Goal: Task Accomplishment & Management: Use online tool/utility

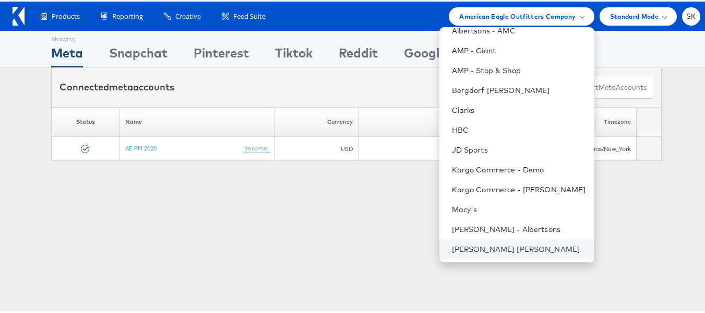
scroll to position [104, 0]
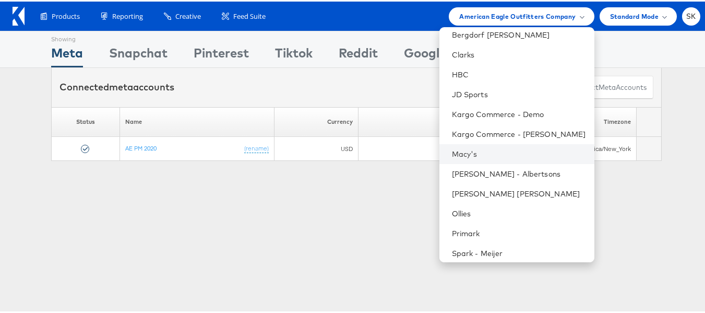
click at [458, 145] on li "Macy's" at bounding box center [516, 152] width 155 height 20
click at [483, 151] on link "Macy's" at bounding box center [519, 152] width 134 height 10
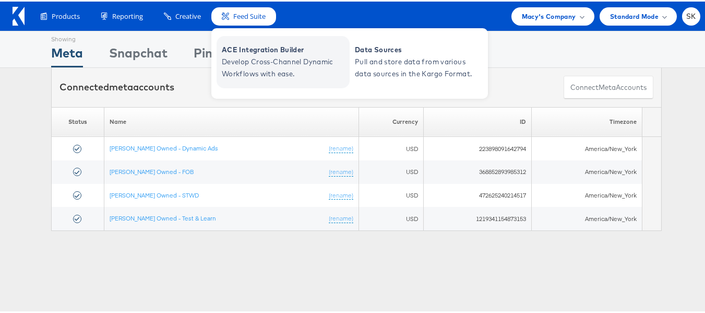
click at [245, 67] on span "Develop Cross-Channel Dynamic Workflows with ease." at bounding box center [284, 66] width 125 height 24
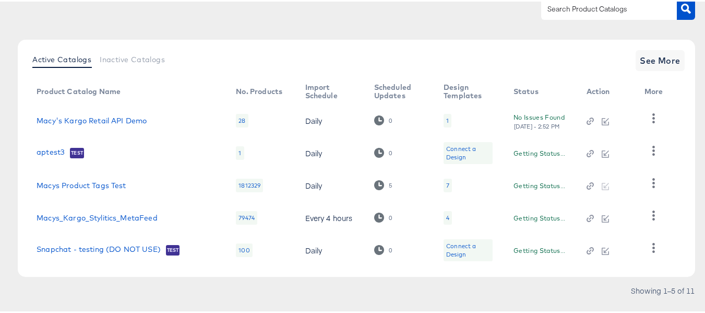
scroll to position [117, 0]
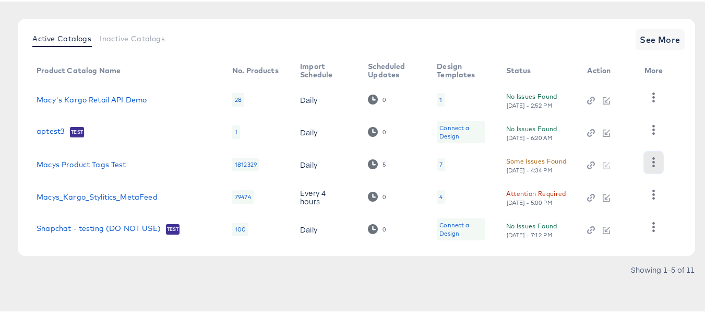
click at [653, 162] on icon "button" at bounding box center [653, 160] width 10 height 10
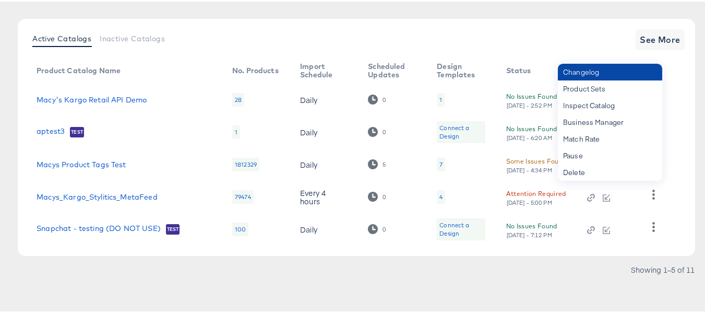
click at [590, 74] on div "Changelog" at bounding box center [610, 70] width 104 height 17
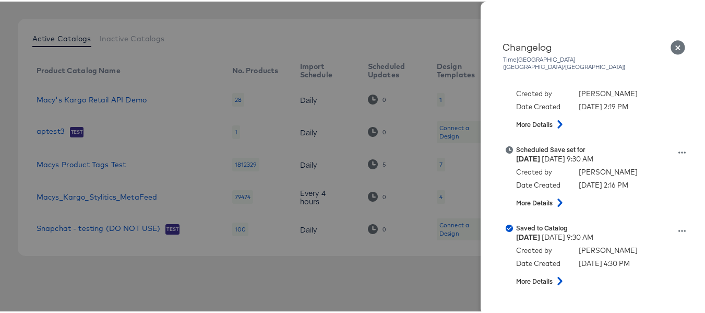
scroll to position [261, 0]
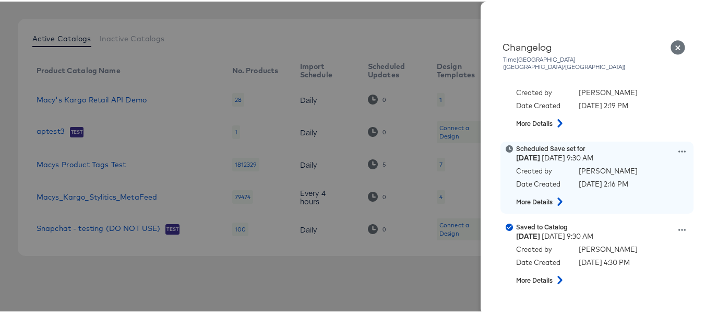
click at [540, 196] on strong "More Details" at bounding box center [534, 200] width 37 height 9
click at [553, 193] on button at bounding box center [560, 199] width 14 height 19
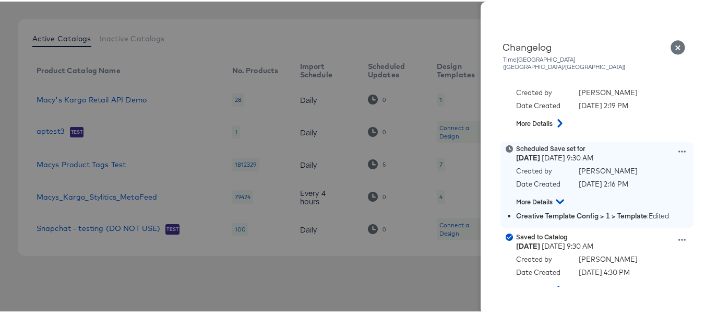
click at [678, 149] on icon at bounding box center [681, 150] width 7 height 2
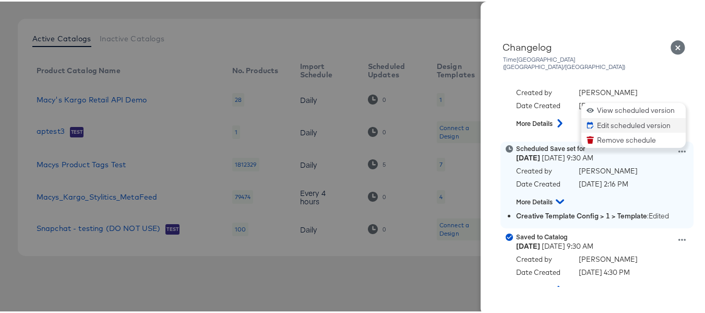
click at [609, 116] on button "Edit scheduled version" at bounding box center [633, 123] width 104 height 15
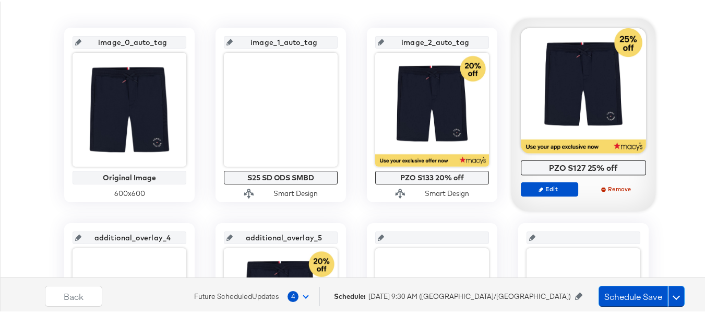
scroll to position [209, 0]
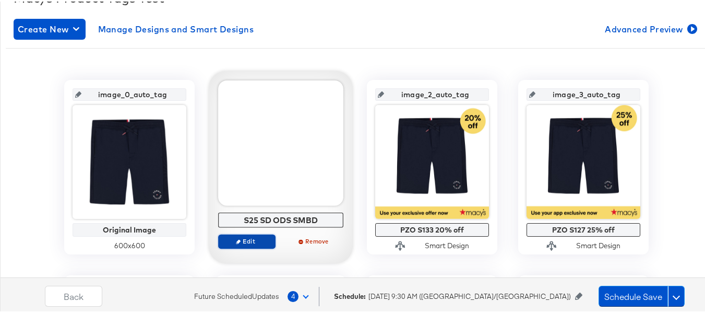
click at [242, 238] on span "Edit" at bounding box center [247, 239] width 48 height 8
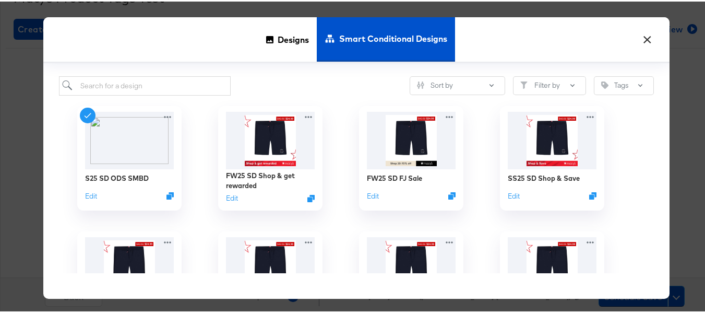
click at [639, 37] on button "×" at bounding box center [647, 35] width 19 height 19
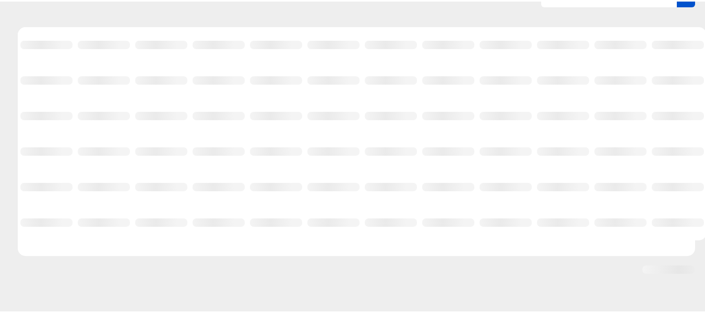
scroll to position [109, 0]
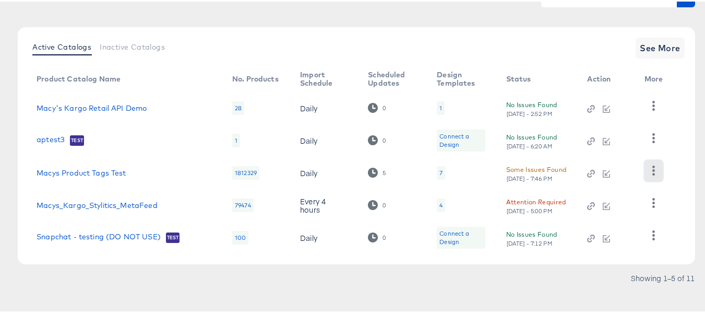
click at [660, 167] on button "button" at bounding box center [653, 169] width 18 height 21
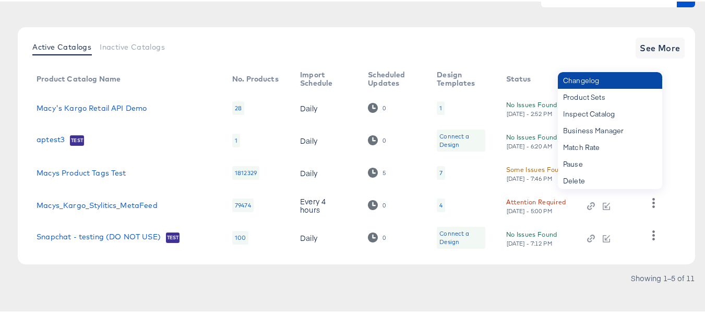
click at [591, 83] on div "Changelog" at bounding box center [610, 78] width 104 height 17
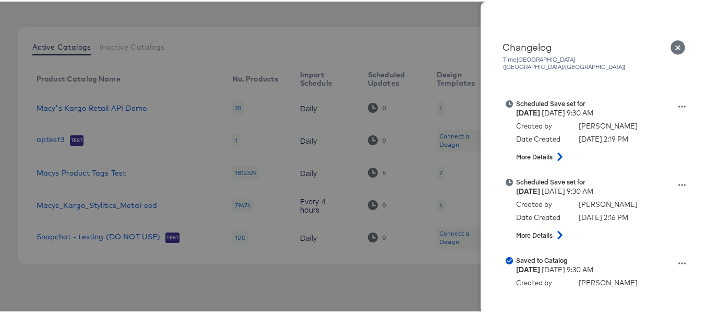
scroll to position [209, 0]
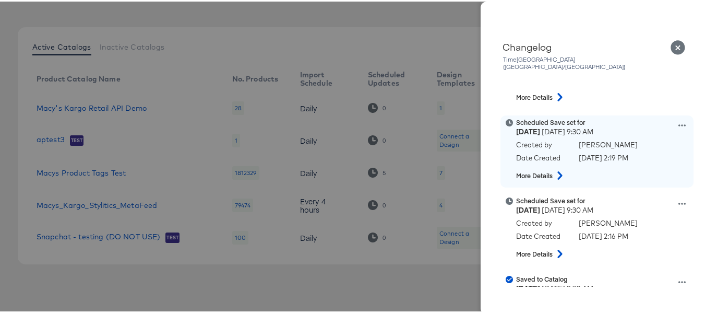
click at [678, 123] on icon at bounding box center [681, 124] width 7 height 2
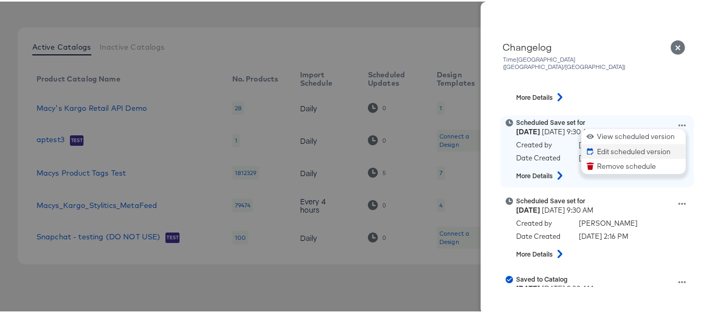
click at [630, 142] on button "Edit scheduled version" at bounding box center [633, 149] width 104 height 15
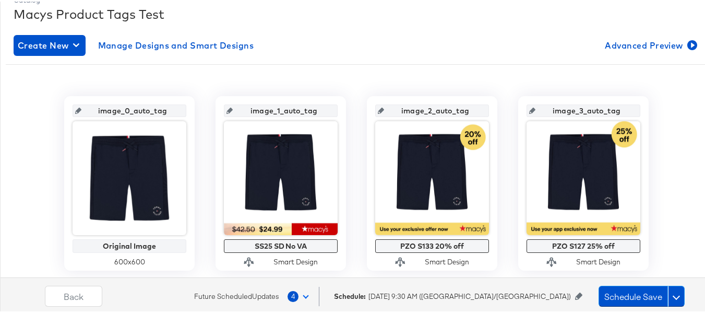
scroll to position [209, 0]
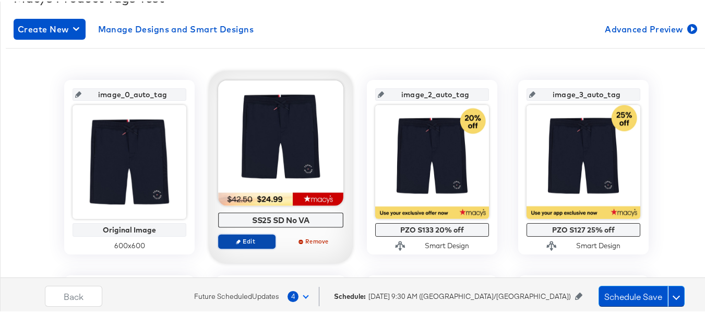
click at [237, 239] on span "Edit" at bounding box center [247, 239] width 48 height 8
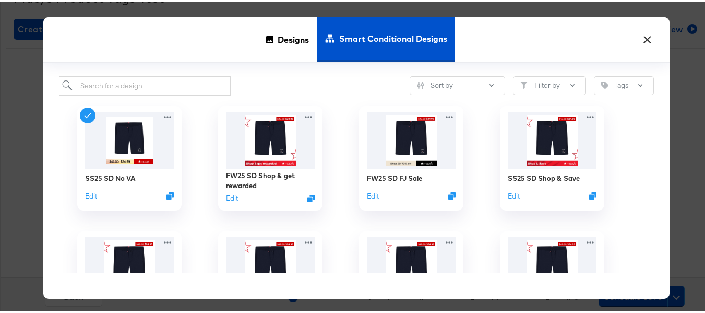
click at [641, 33] on button "×" at bounding box center [647, 35] width 19 height 19
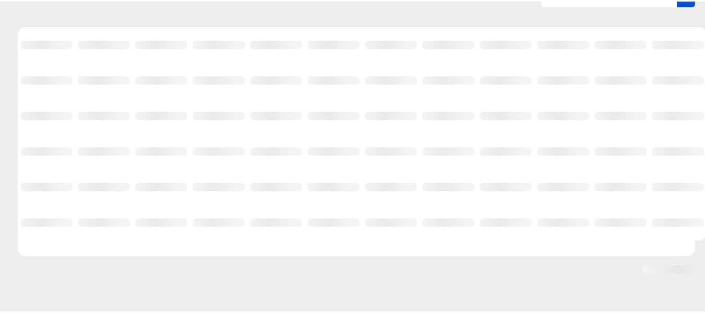
scroll to position [109, 0]
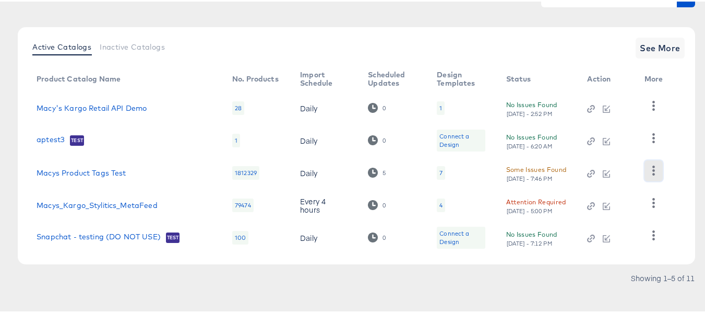
click at [644, 165] on button "button" at bounding box center [653, 169] width 18 height 21
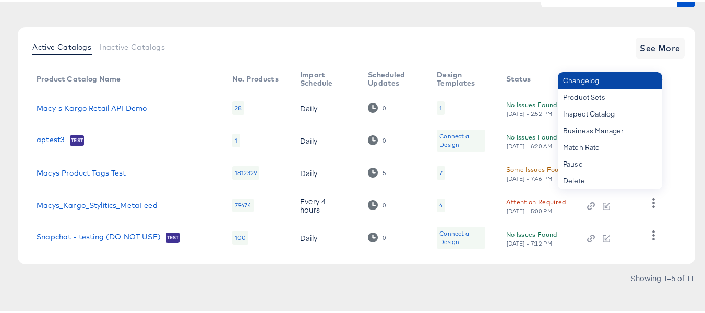
click at [588, 83] on div "Changelog" at bounding box center [610, 78] width 104 height 17
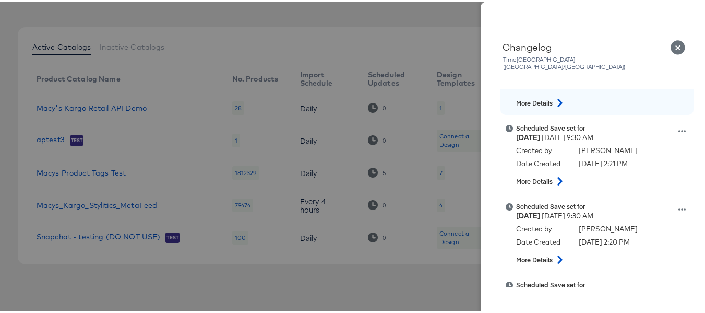
scroll to position [104, 0]
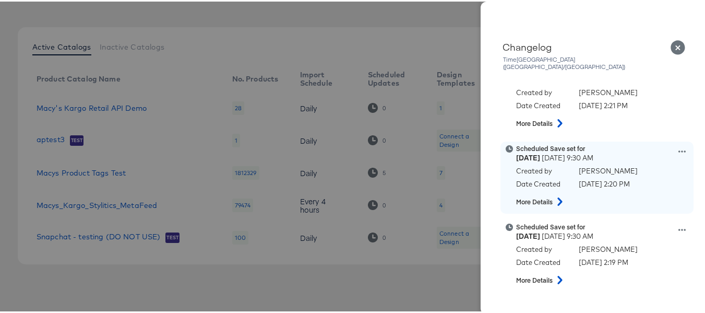
click at [678, 146] on icon at bounding box center [681, 149] width 7 height 7
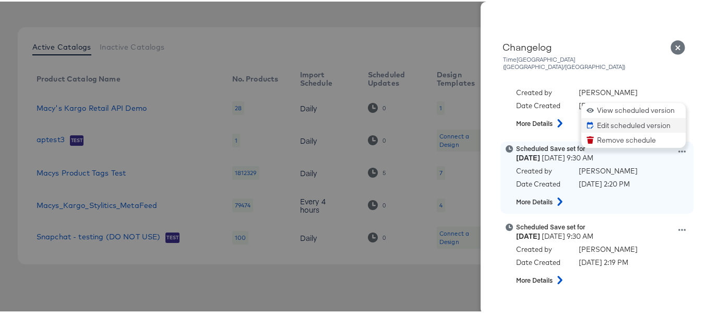
click at [610, 116] on button "Edit scheduled version" at bounding box center [633, 123] width 104 height 15
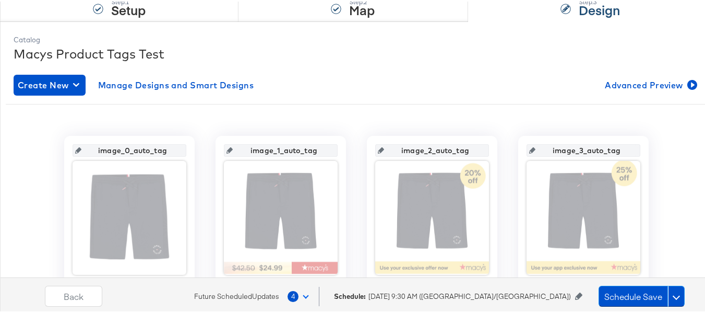
scroll to position [209, 0]
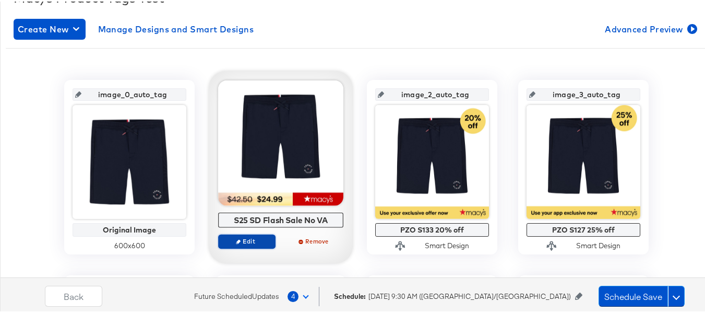
click at [235, 236] on span "Edit" at bounding box center [247, 239] width 48 height 8
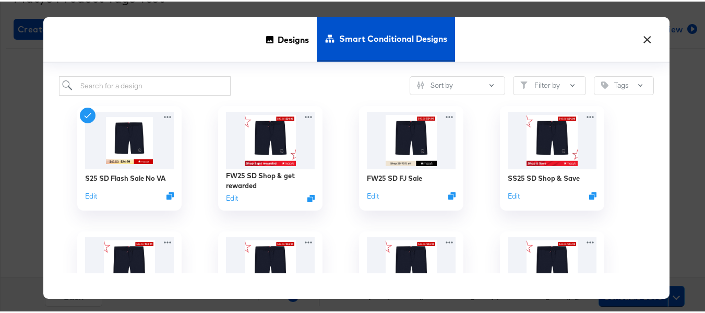
drag, startPoint x: 642, startPoint y: 36, endPoint x: 604, endPoint y: 61, distance: 45.3
click at [641, 36] on button "×" at bounding box center [647, 35] width 19 height 19
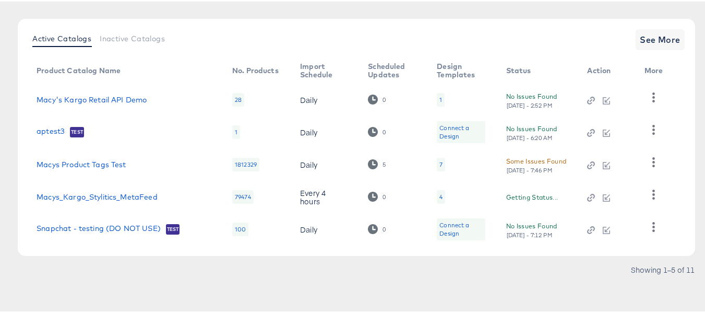
scroll to position [109, 0]
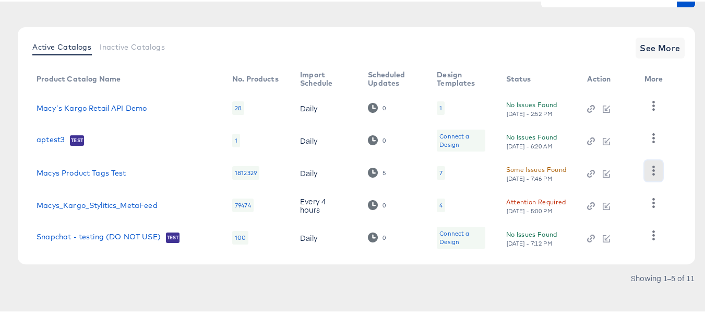
click at [656, 167] on icon "button" at bounding box center [653, 169] width 10 height 10
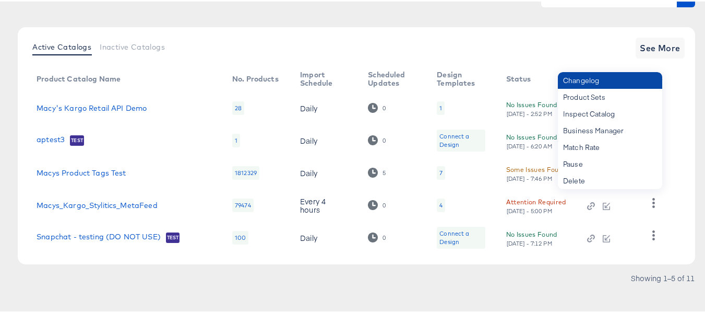
click at [598, 81] on div "Changelog" at bounding box center [610, 78] width 104 height 17
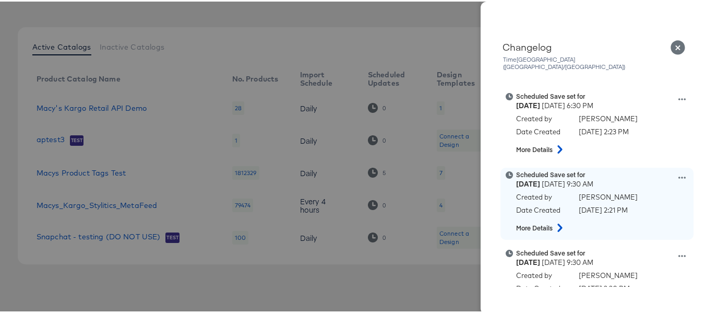
click at [678, 172] on icon at bounding box center [681, 175] width 7 height 7
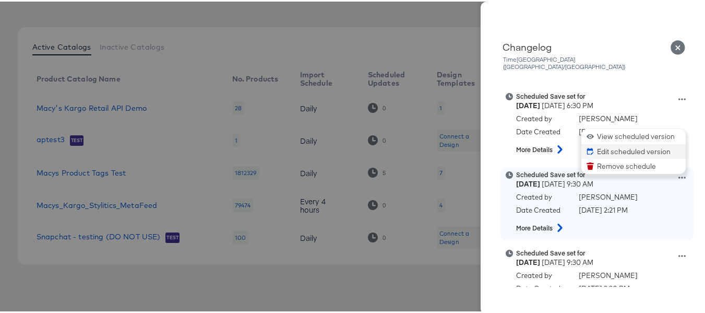
click at [609, 142] on button "Edit scheduled version" at bounding box center [633, 149] width 104 height 15
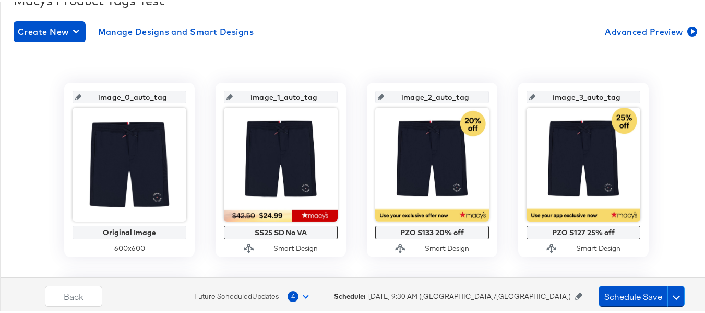
scroll to position [209, 0]
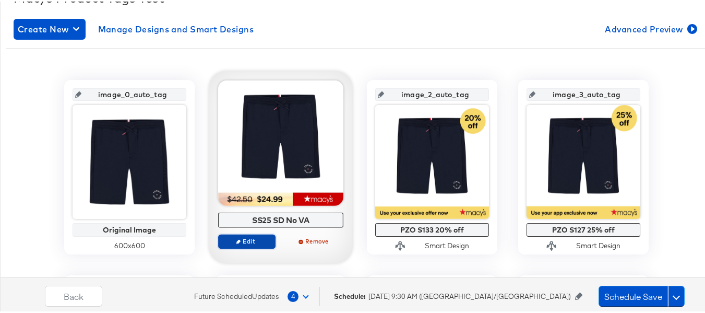
click at [236, 238] on icon "button" at bounding box center [238, 239] width 5 height 5
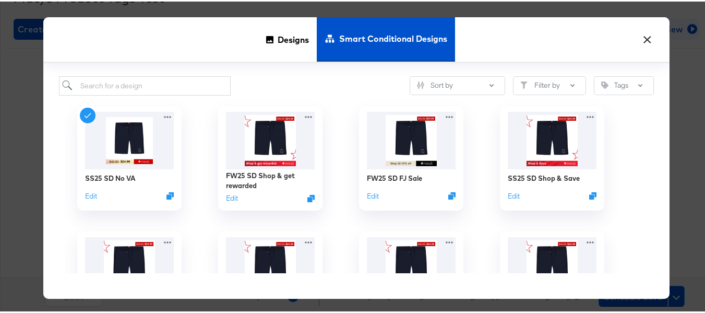
click at [642, 37] on button "×" at bounding box center [647, 35] width 19 height 19
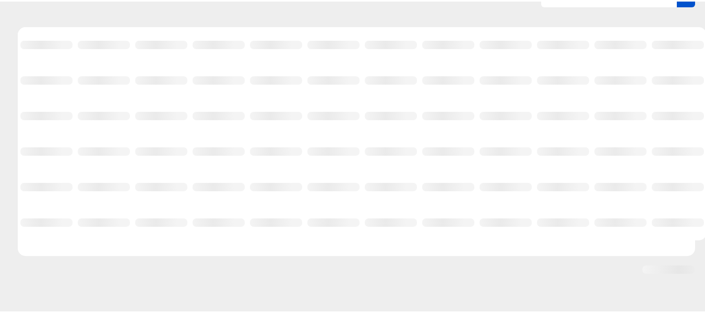
scroll to position [109, 0]
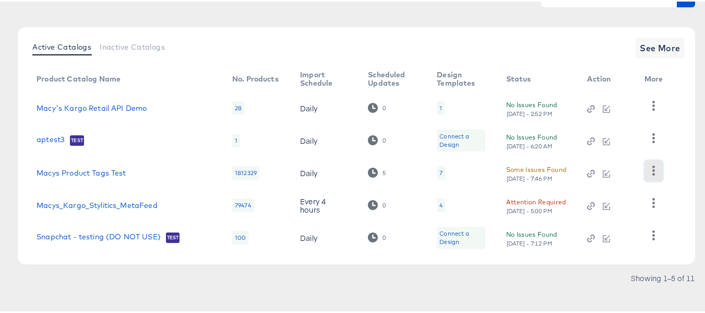
click at [652, 165] on icon "button" at bounding box center [653, 169] width 3 height 10
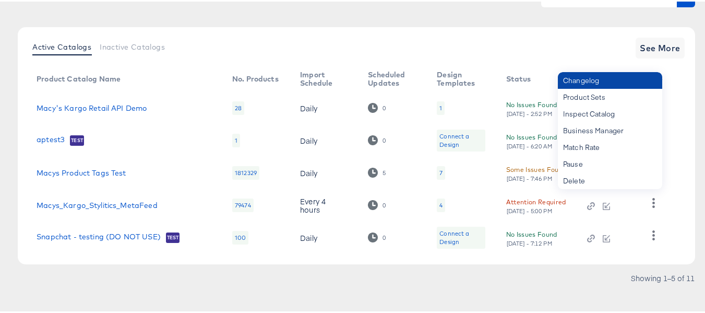
click at [598, 81] on div "Changelog" at bounding box center [610, 78] width 104 height 17
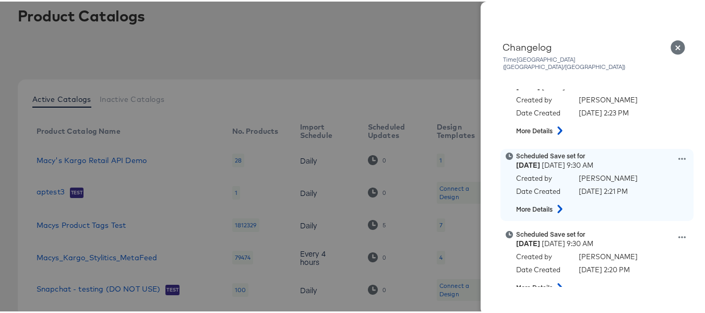
scroll to position [0, 0]
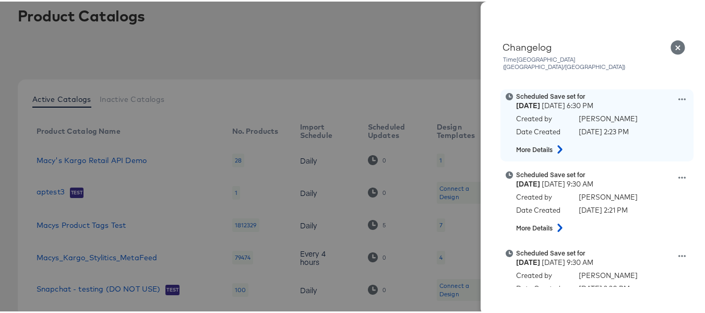
click at [661, 91] on div "Scheduled Save set for Wednesday August 20th 2025 6:30 PM Created by Aia Barret…" at bounding box center [610, 123] width 188 height 67
click at [678, 94] on icon at bounding box center [681, 97] width 7 height 7
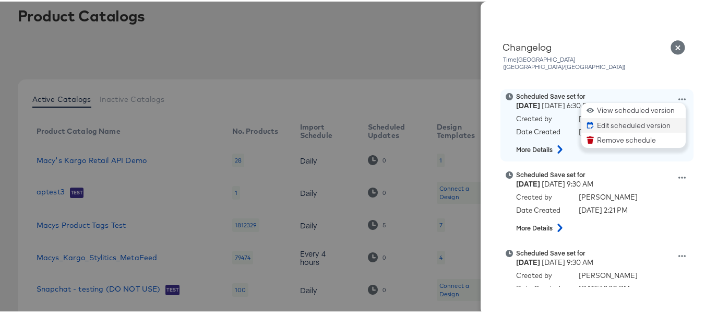
click at [605, 116] on button "Edit scheduled version" at bounding box center [633, 123] width 104 height 15
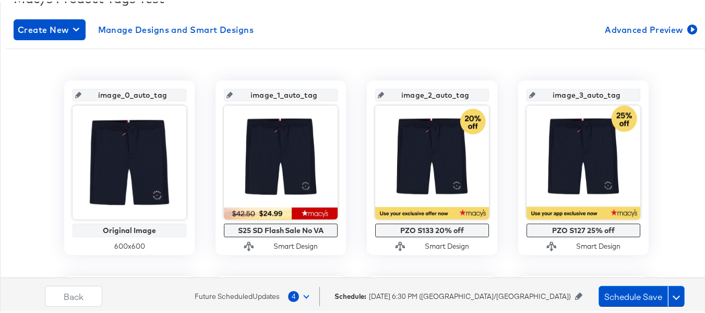
scroll to position [209, 0]
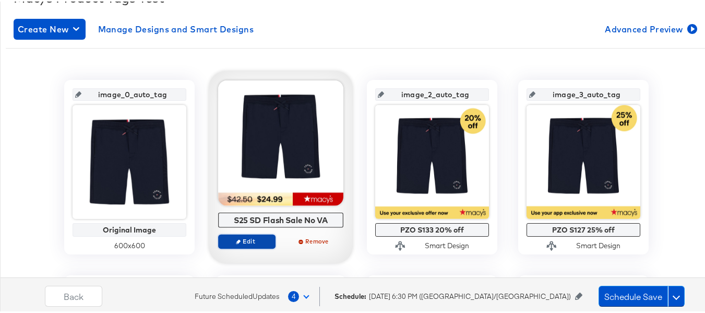
click at [247, 241] on span "Edit" at bounding box center [247, 239] width 48 height 8
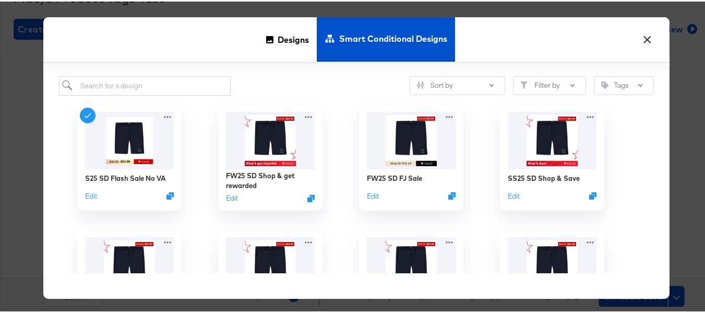
click at [639, 38] on button "×" at bounding box center [647, 35] width 19 height 19
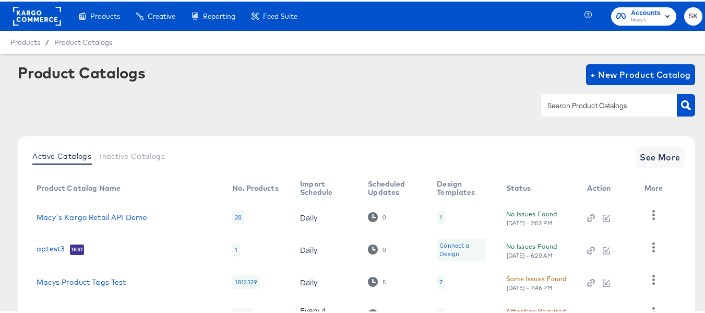
click at [40, 13] on rect at bounding box center [37, 14] width 48 height 19
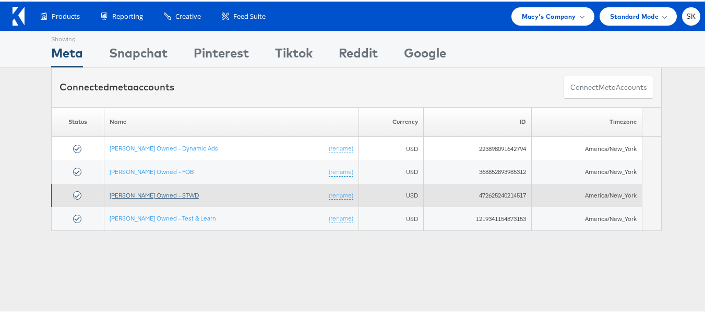
click at [166, 194] on link "Macy's Owned - STWD" at bounding box center [154, 193] width 89 height 8
click at [157, 191] on link "Macy's Owned - STWD" at bounding box center [154, 193] width 89 height 8
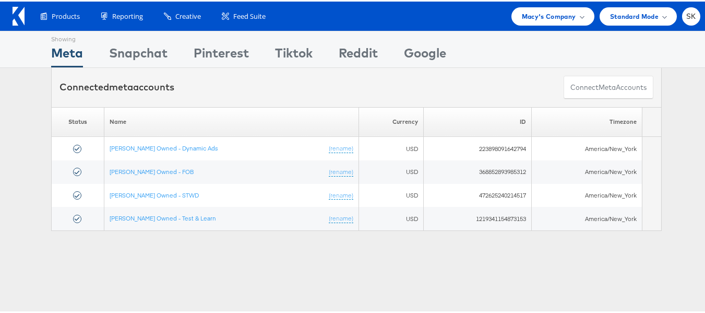
click at [17, 13] on icon at bounding box center [19, 14] width 12 height 19
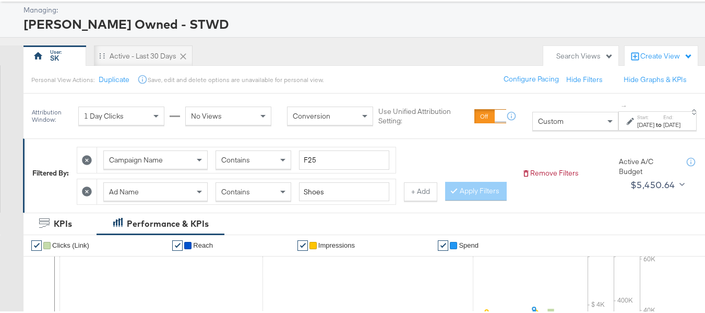
scroll to position [157, 0]
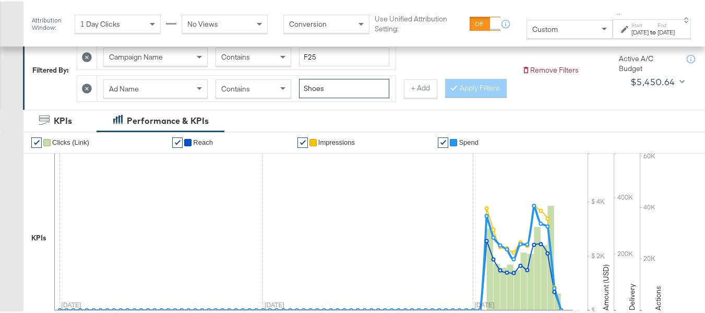
click at [334, 89] on input "Shoes" at bounding box center [344, 86] width 90 height 19
paste input "ODS"
type input "ODS"
click at [445, 96] on button "Apply Filters" at bounding box center [476, 86] width 62 height 19
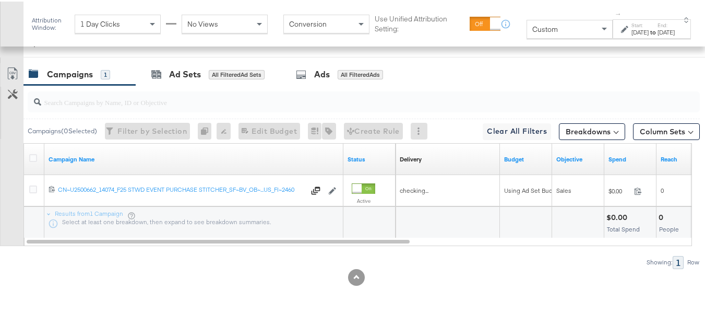
scroll to position [498, 0]
click at [31, 154] on icon at bounding box center [33, 156] width 8 height 8
click at [0, 0] on input "checkbox" at bounding box center [0, 0] width 0 height 0
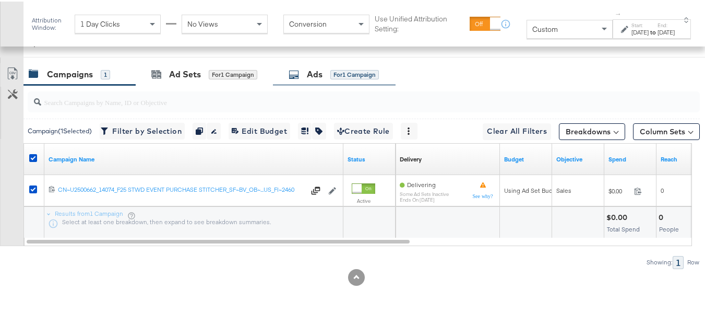
click at [344, 73] on div "for 1 Campaign" at bounding box center [354, 72] width 49 height 9
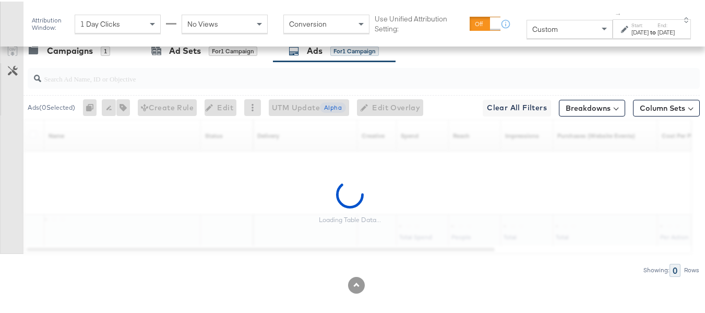
scroll to position [522, 0]
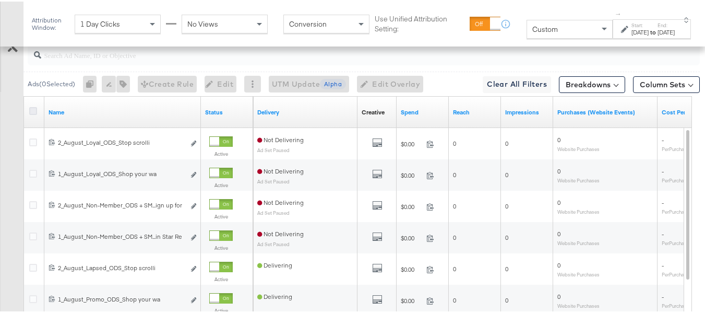
click at [34, 113] on icon at bounding box center [33, 109] width 8 height 8
click at [0, 0] on input "checkbox" at bounding box center [0, 0] width 0 height 0
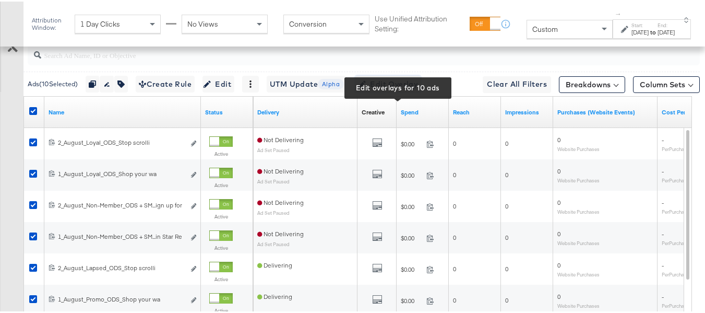
click at [382, 91] on button "Edit Overlay Edit overlays for 10 ads" at bounding box center [388, 82] width 66 height 17
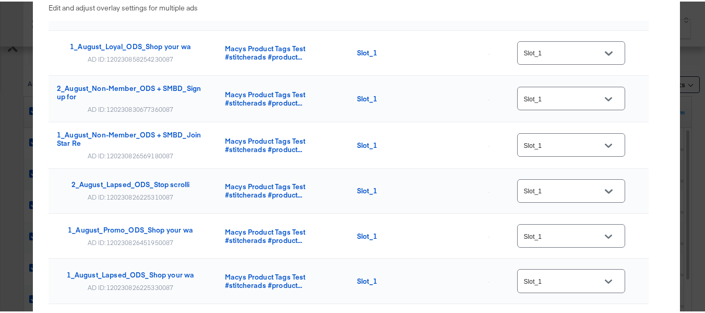
scroll to position [0, 0]
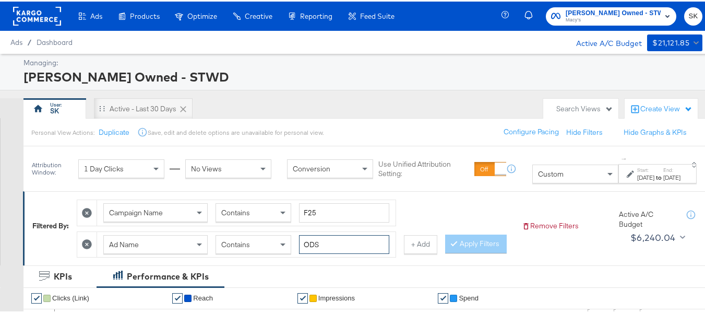
click at [335, 246] on input "ODS" at bounding box center [344, 242] width 90 height 19
paste input "No VA"
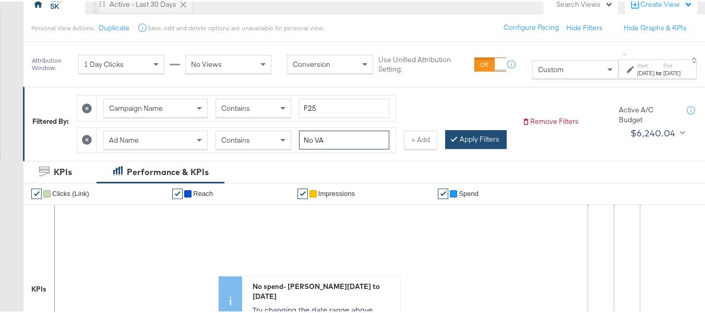
type input "No VA"
click at [445, 147] on button "Apply Filters" at bounding box center [476, 137] width 62 height 19
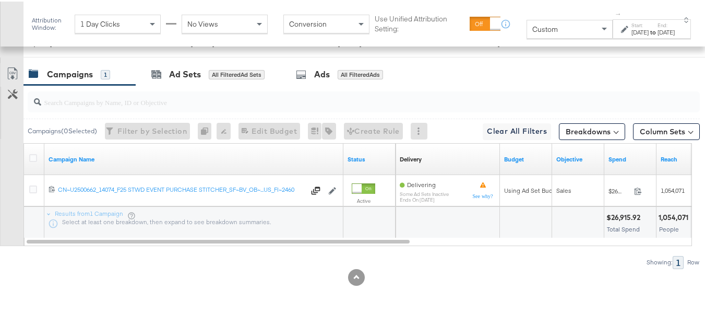
scroll to position [498, 0]
click at [36, 157] on icon at bounding box center [33, 156] width 8 height 8
click at [0, 0] on input "checkbox" at bounding box center [0, 0] width 0 height 0
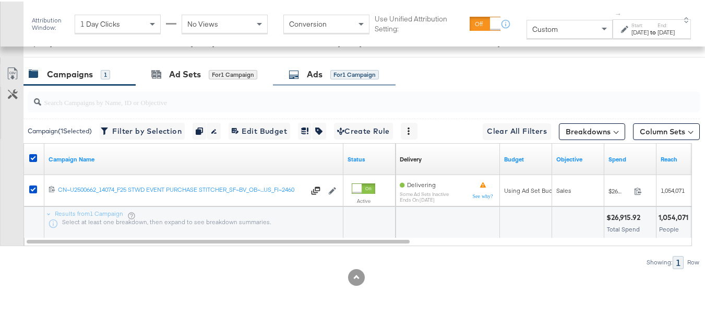
click at [358, 74] on div "for 1 Campaign" at bounding box center [354, 72] width 49 height 9
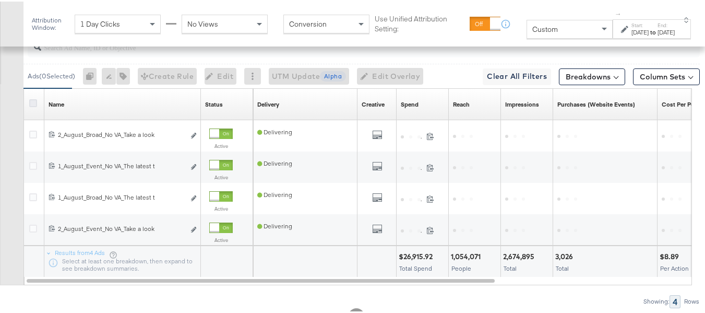
click at [30, 105] on icon at bounding box center [33, 102] width 8 height 8
click at [0, 0] on input "checkbox" at bounding box center [0, 0] width 0 height 0
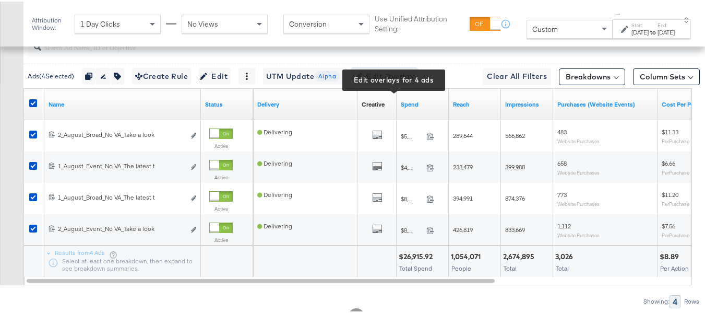
click at [392, 81] on span "Edit Overlay Edit overlays for 4 ads" at bounding box center [384, 74] width 60 height 13
